Goal: Book appointment/travel/reservation

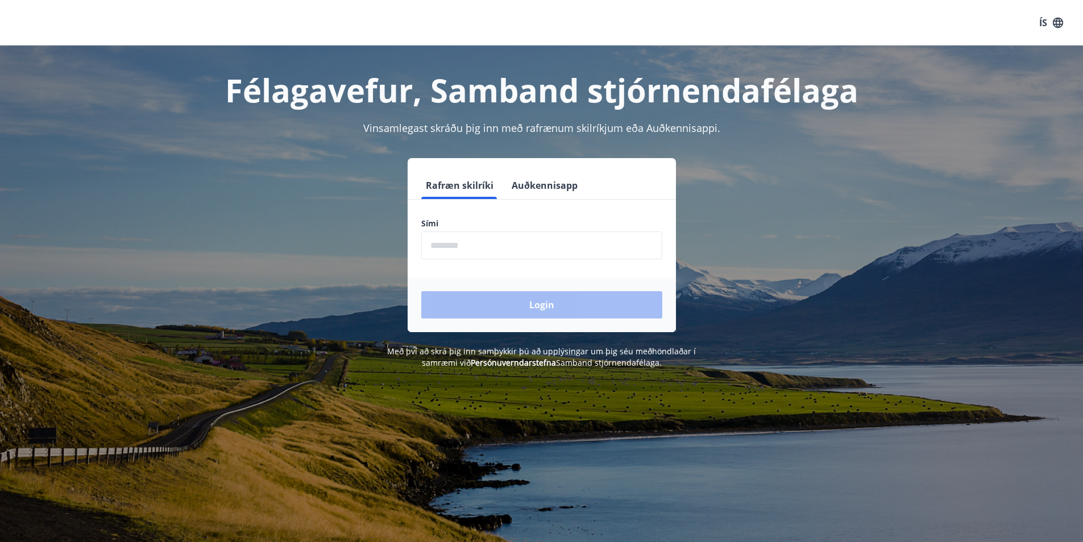
click at [451, 251] on input "phone" at bounding box center [541, 245] width 241 height 28
type input "********"
click at [532, 310] on button "Login" at bounding box center [541, 304] width 241 height 27
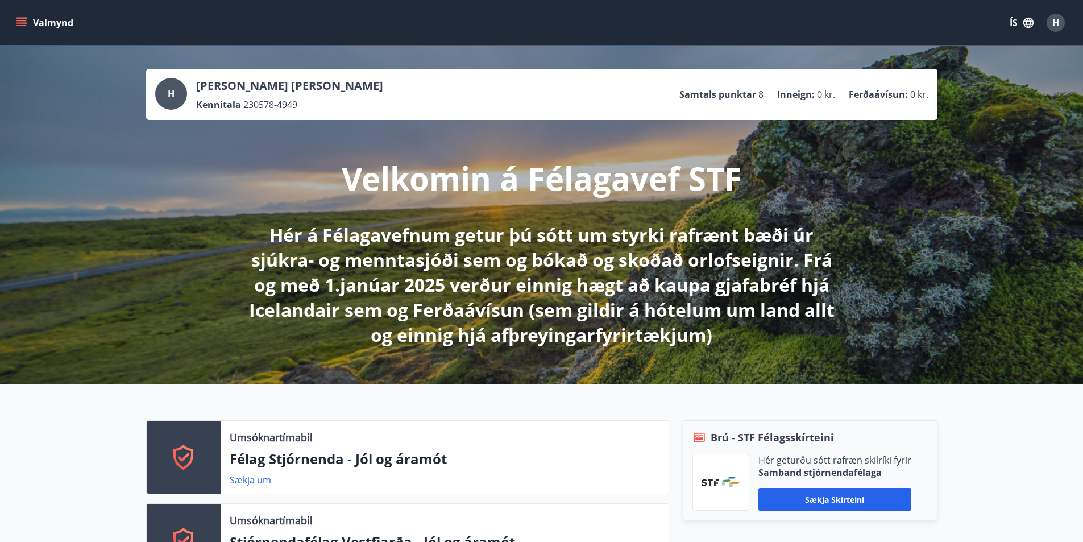
click at [22, 22] on icon "menu" at bounding box center [21, 22] width 11 height 11
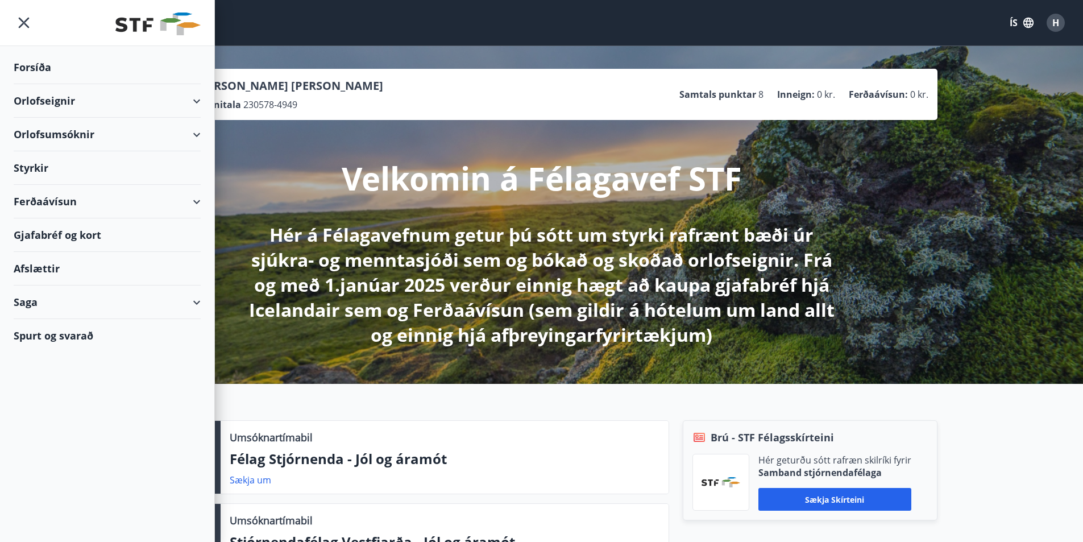
click at [67, 97] on div "Orlofseignir" at bounding box center [107, 101] width 187 height 34
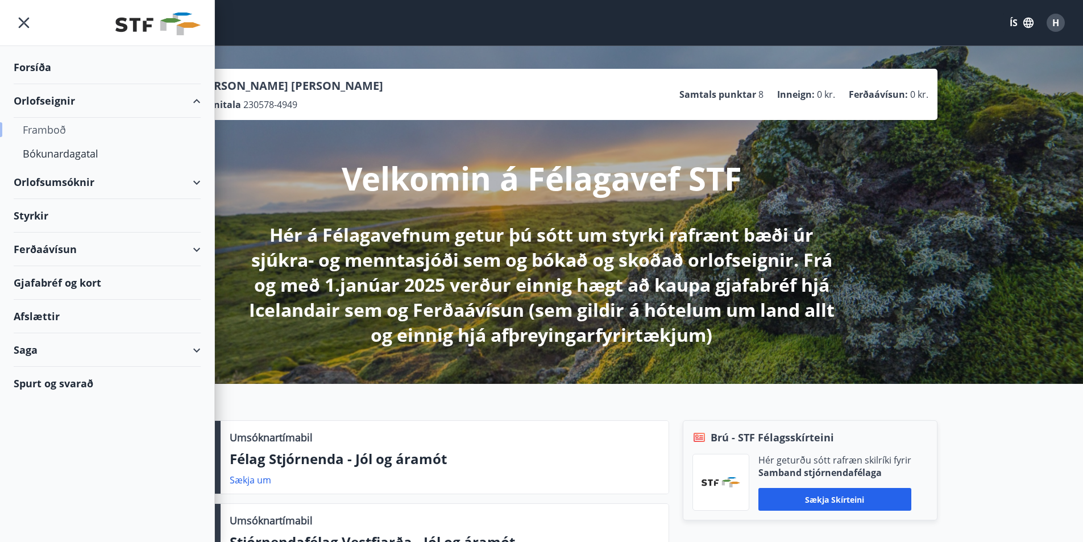
click at [56, 128] on div "Framboð" at bounding box center [107, 130] width 169 height 24
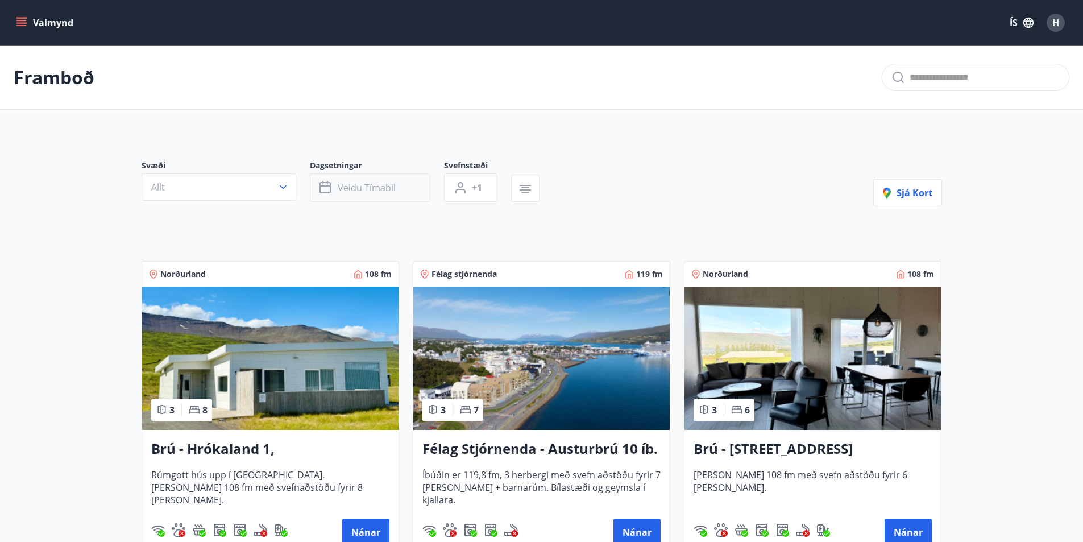
click at [385, 190] on span "Veldu tímabil" at bounding box center [367, 187] width 58 height 13
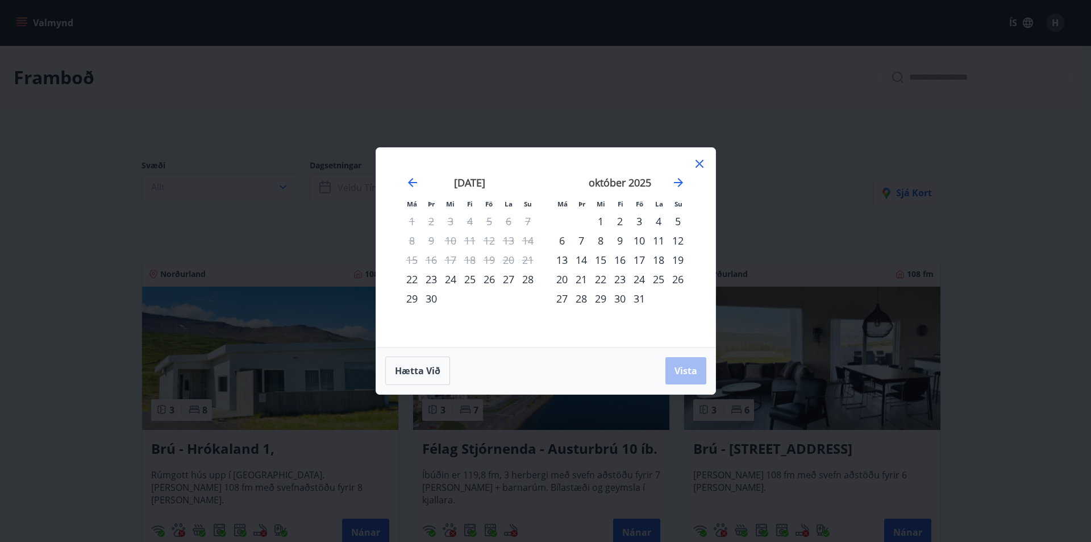
click at [623, 259] on div "16" at bounding box center [619, 259] width 19 height 19
click at [679, 259] on div "19" at bounding box center [677, 259] width 19 height 19
click at [684, 369] on span "Vista" at bounding box center [686, 370] width 23 height 13
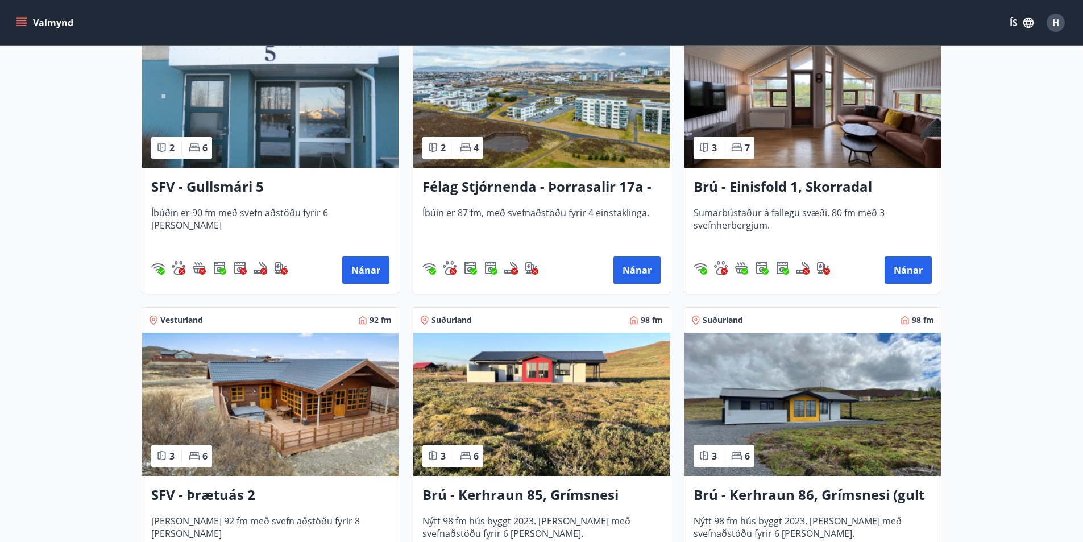
scroll to position [511, 0]
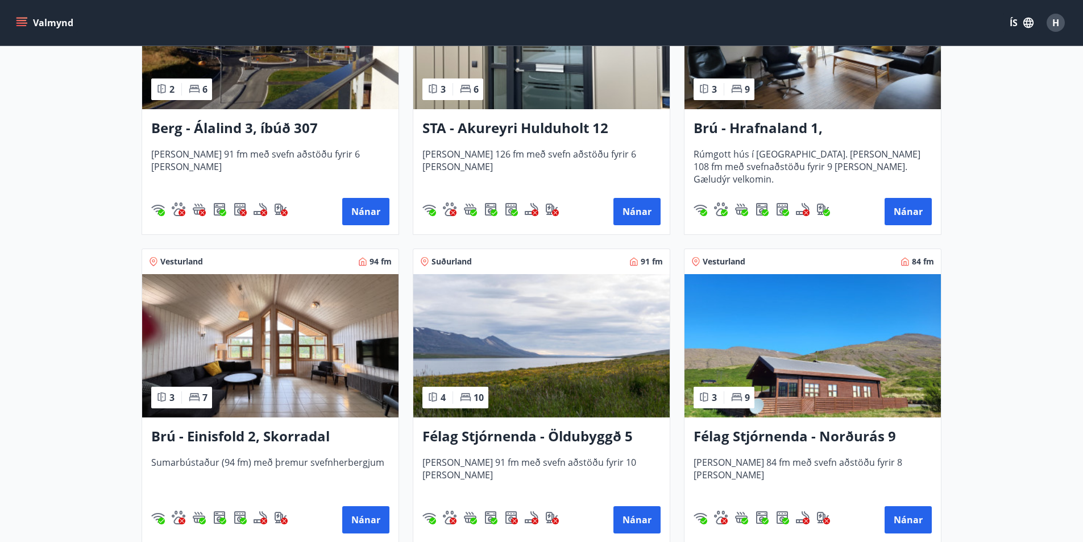
scroll to position [625, 0]
